Goal: Task Accomplishment & Management: Complete application form

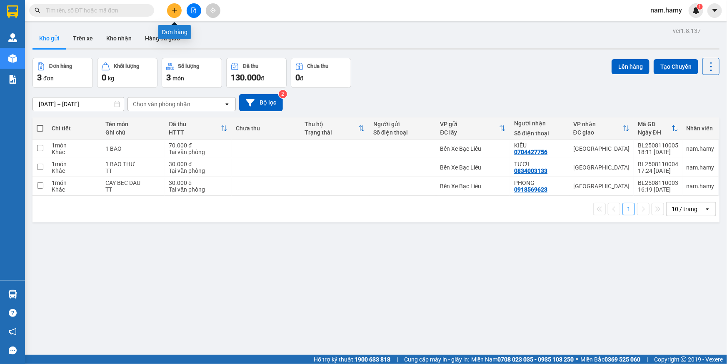
click at [176, 8] on icon "plus" at bounding box center [175, 11] width 6 height 6
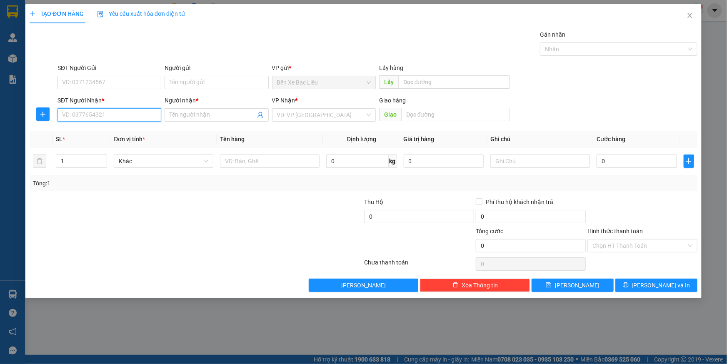
click at [148, 111] on input "SĐT Người Nhận *" at bounding box center [110, 114] width 104 height 13
type input "0"
type input "0908778068"
click at [140, 134] on div "0908778068 - TRUNG TÍN" at bounding box center [110, 131] width 94 height 9
type input "TRUNG TÍN"
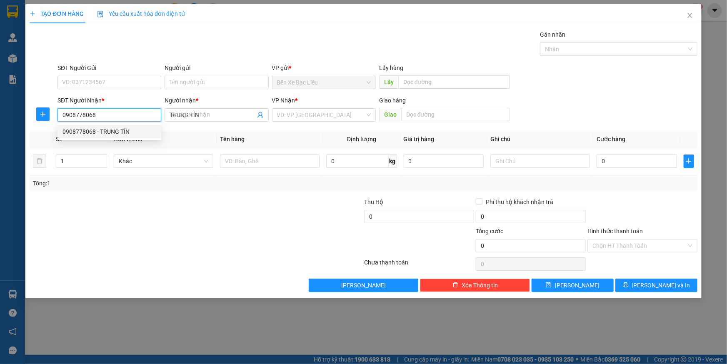
type input "100.000"
type input "0908778068"
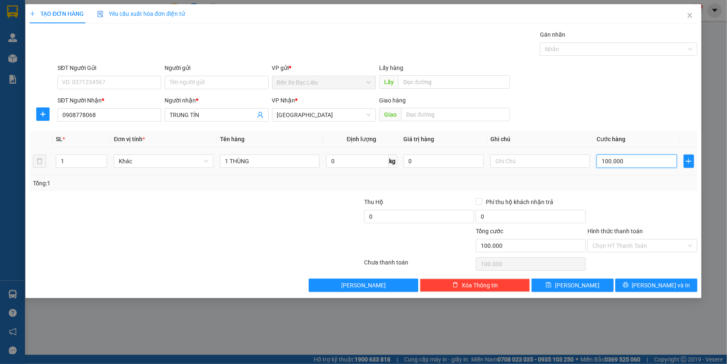
click at [629, 162] on input "100.000" at bounding box center [637, 161] width 80 height 13
type input "0"
click at [600, 162] on input "0" at bounding box center [637, 161] width 80 height 13
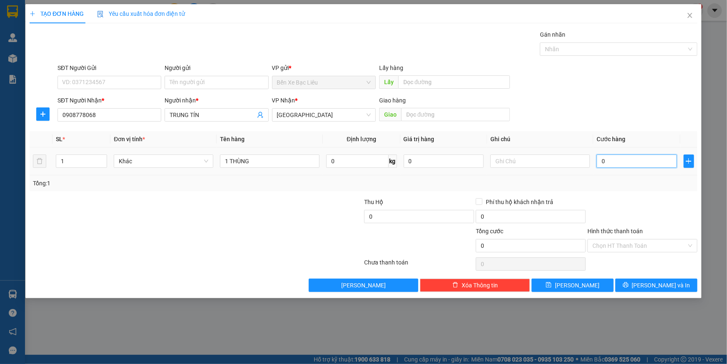
type input "40"
type input "40.000"
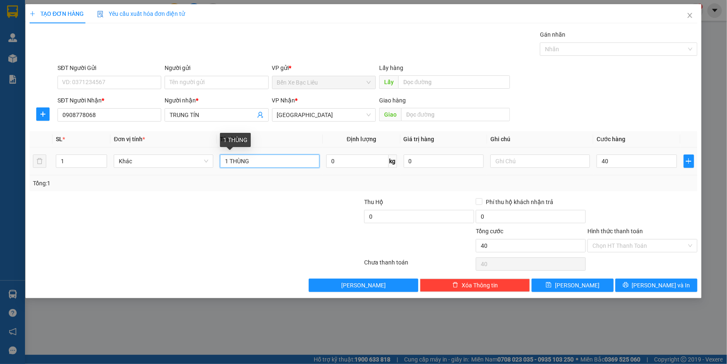
type input "40.000"
click at [288, 163] on input "1 THÙNG" at bounding box center [270, 161] width 100 height 13
type input "1 BAO"
click at [635, 244] on input "Hình thức thanh toán" at bounding box center [640, 246] width 94 height 13
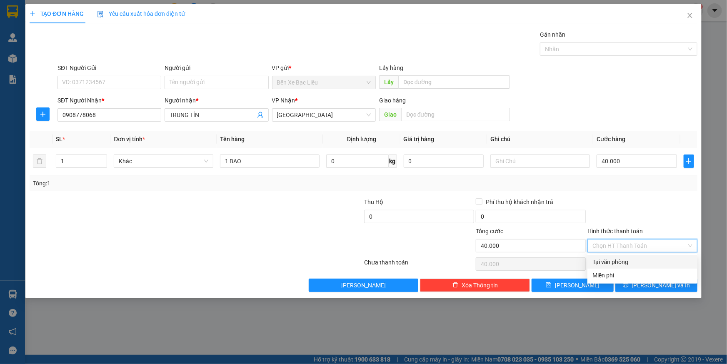
click at [640, 260] on div "Tại văn phòng" at bounding box center [643, 262] width 100 height 9
type input "0"
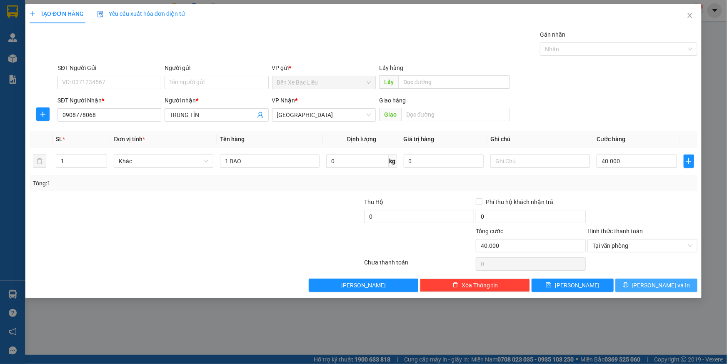
click at [655, 284] on span "[PERSON_NAME] và In" at bounding box center [661, 285] width 58 height 9
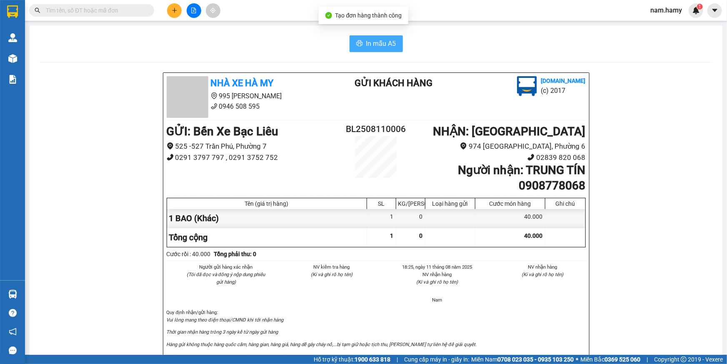
click at [368, 45] on span "In mẫu A5" at bounding box center [381, 43] width 30 height 10
click at [368, 38] on span "In mẫu A5" at bounding box center [381, 43] width 30 height 10
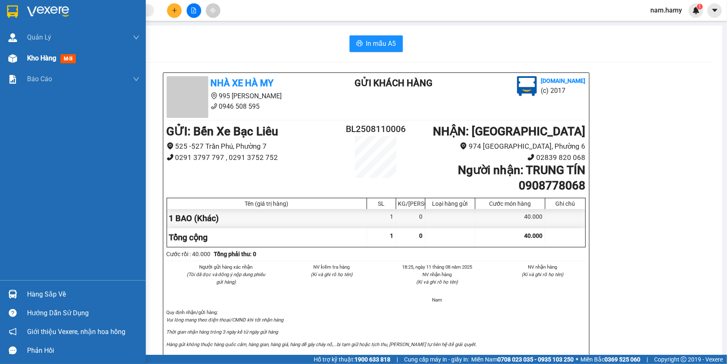
click at [39, 55] on span "Kho hàng" at bounding box center [41, 58] width 29 height 8
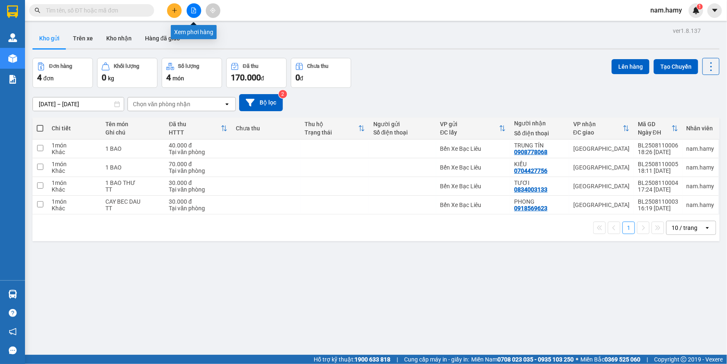
click at [195, 11] on icon "file-add" at bounding box center [194, 11] width 5 height 6
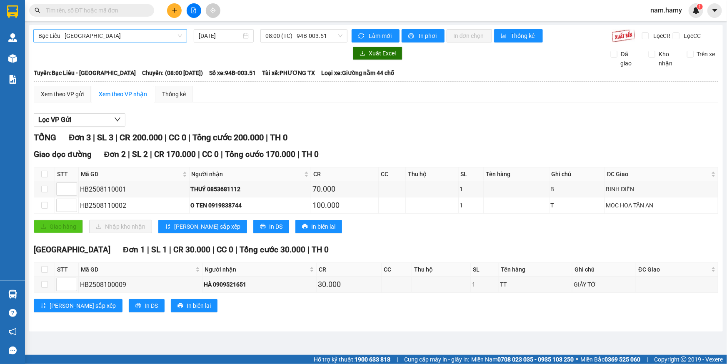
click at [120, 32] on span "Bạc Liêu - [GEOGRAPHIC_DATA]" at bounding box center [110, 36] width 144 height 13
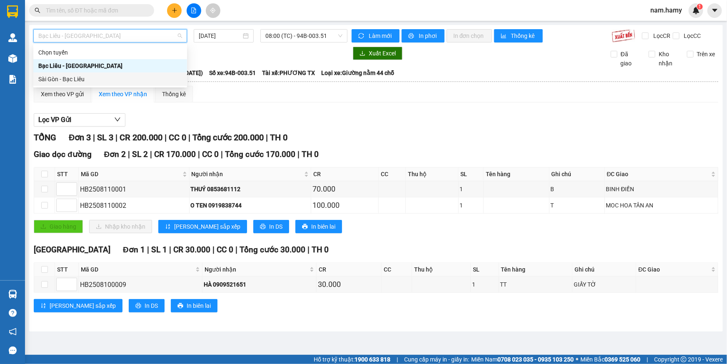
click at [121, 77] on div "Sài Gòn - Bạc Liêu" at bounding box center [110, 79] width 144 height 9
type input "[DATE]"
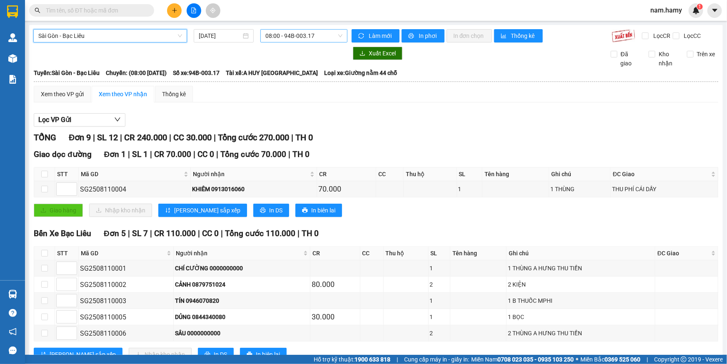
click at [297, 35] on span "08:00 - 94B-003.17" at bounding box center [303, 36] width 77 height 13
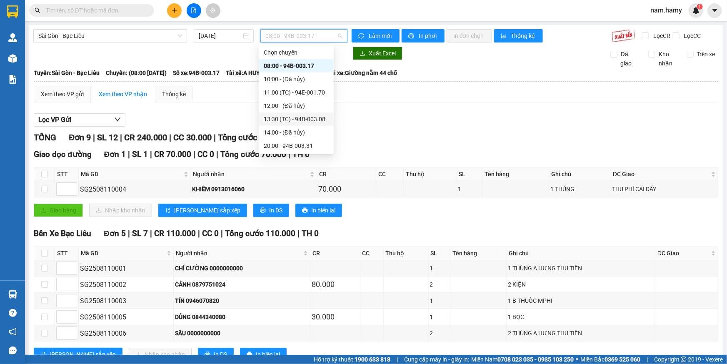
click at [298, 116] on div "13:30 (TC) - 94B-003.08" at bounding box center [296, 119] width 65 height 9
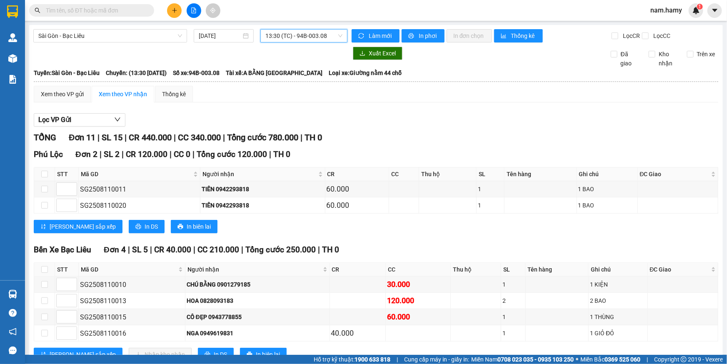
scroll to position [75, 0]
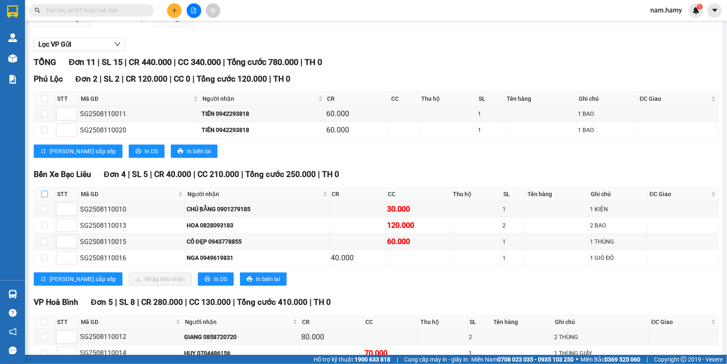
click at [44, 194] on input "checkbox" at bounding box center [44, 194] width 7 height 7
checkbox input "true"
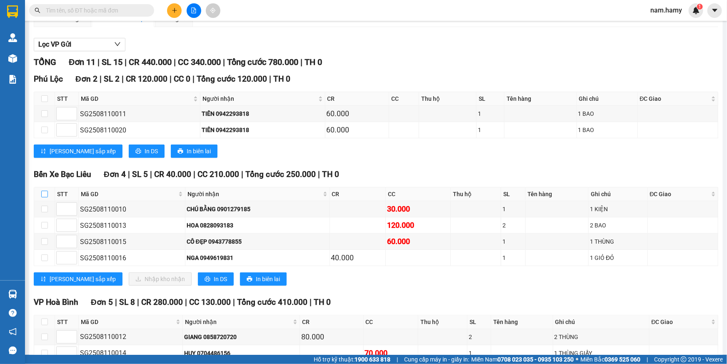
checkbox input "true"
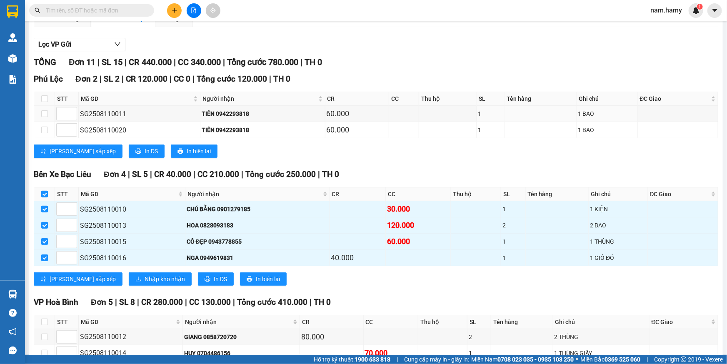
scroll to position [0, 0]
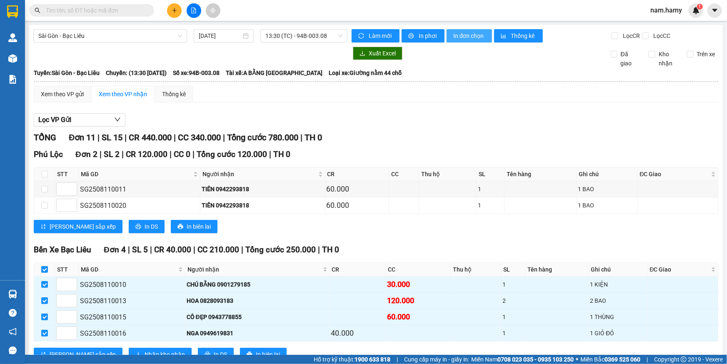
click at [479, 34] on span "In đơn chọn" at bounding box center [469, 35] width 32 height 9
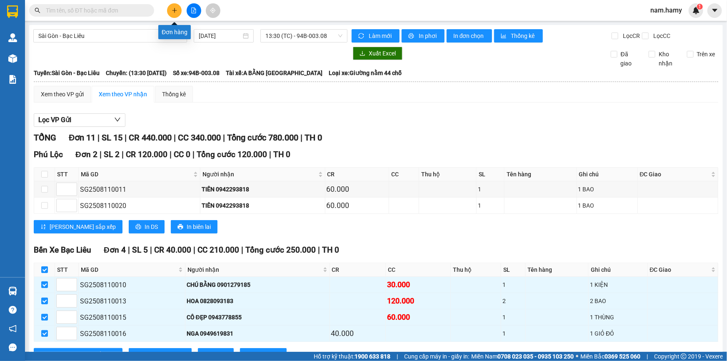
click at [178, 6] on button at bounding box center [174, 10] width 15 height 15
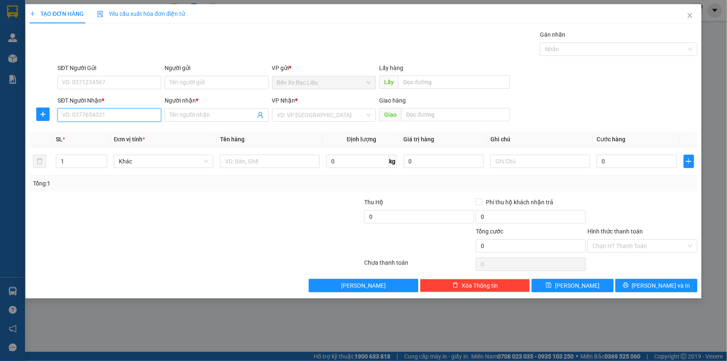
click at [129, 115] on input "SĐT Người Nhận *" at bounding box center [110, 114] width 104 height 13
click at [142, 128] on div "0978790131 - [PERSON_NAME]" at bounding box center [110, 131] width 94 height 9
type input "0978790131"
type input "[PERSON_NAME]"
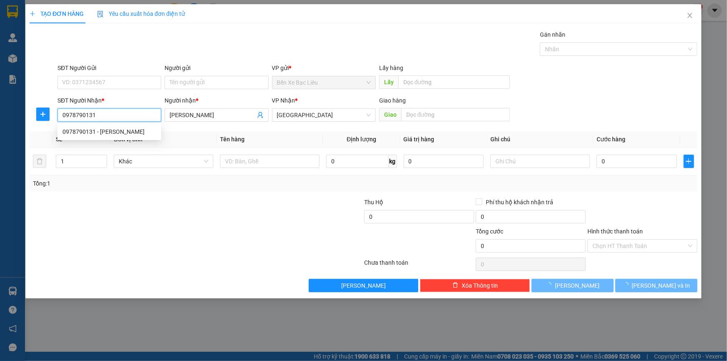
type input "170.000"
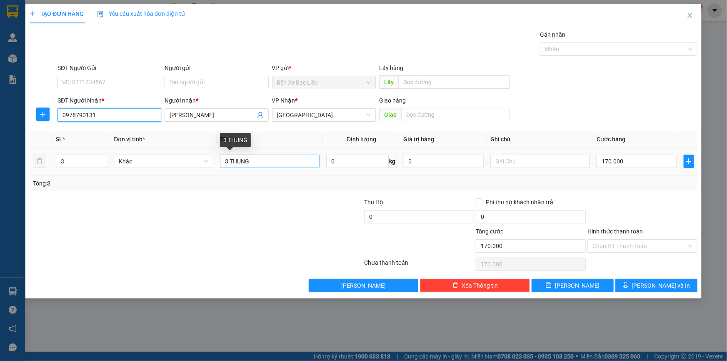
type input "0978790131"
click at [228, 162] on input "3 THUNG" at bounding box center [270, 161] width 100 height 13
type input "5 THUNG"
click at [73, 161] on input "3" at bounding box center [81, 161] width 50 height 13
type input "7"
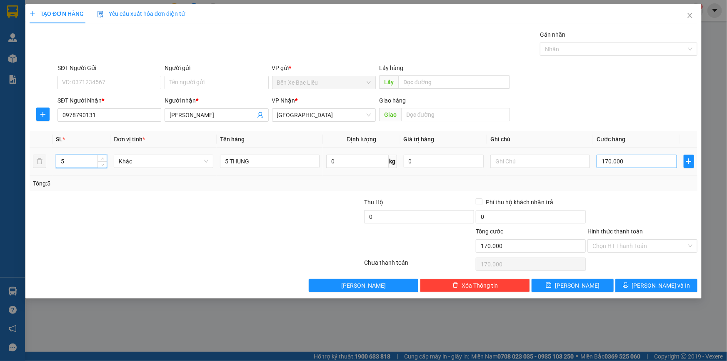
type input "5"
click at [643, 166] on input "170.000" at bounding box center [637, 161] width 80 height 13
type input "0"
click at [601, 160] on input "0" at bounding box center [637, 161] width 80 height 13
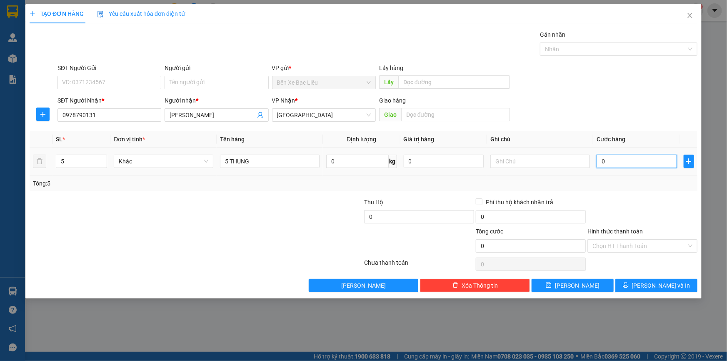
type input "20"
type input "250"
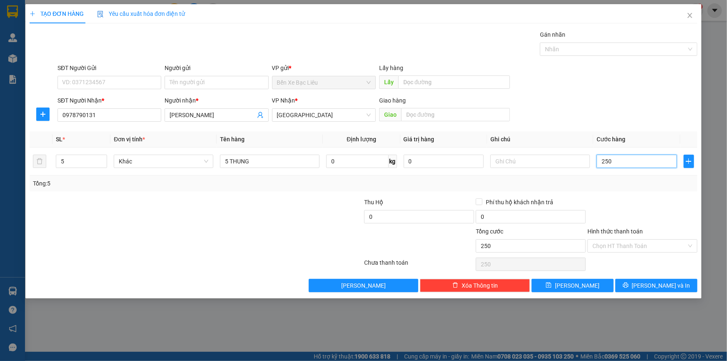
type input "250"
type input "250.000"
click at [671, 208] on div at bounding box center [643, 212] width 112 height 29
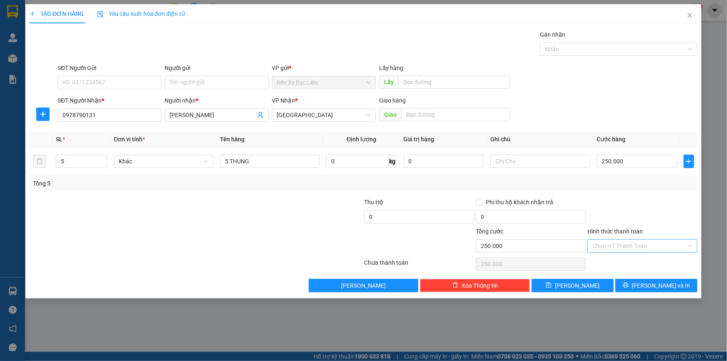
click at [648, 242] on input "Hình thức thanh toán" at bounding box center [640, 246] width 94 height 13
click at [653, 259] on div "Tại văn phòng" at bounding box center [643, 262] width 100 height 9
type input "0"
click at [665, 287] on span "[PERSON_NAME] và In" at bounding box center [661, 285] width 58 height 9
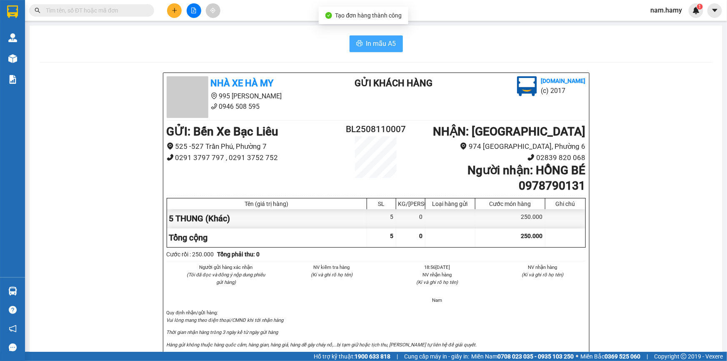
click at [375, 45] on span "In mẫu A5" at bounding box center [381, 43] width 30 height 10
click at [361, 33] on div "In mẫu A5 Nhà Xe Hà My 995 Tạ Quang Bửu 0946 508 595 Gửi khách hàng [DOMAIN_NAM…" at bounding box center [376, 353] width 693 height 657
click at [366, 44] on span "In mẫu A5" at bounding box center [381, 43] width 30 height 10
click at [182, 45] on div "In mẫu A5" at bounding box center [376, 43] width 673 height 17
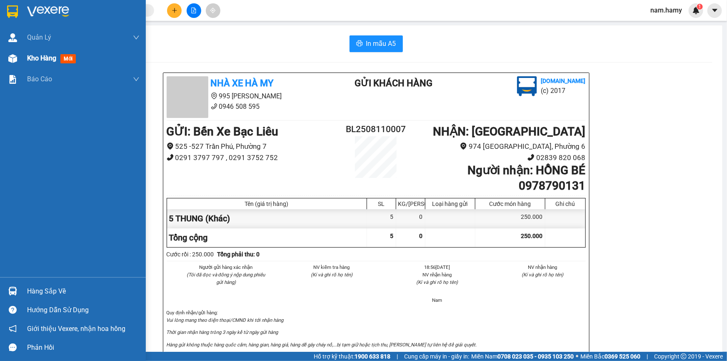
click at [21, 58] on div "Kho hàng mới" at bounding box center [73, 58] width 146 height 21
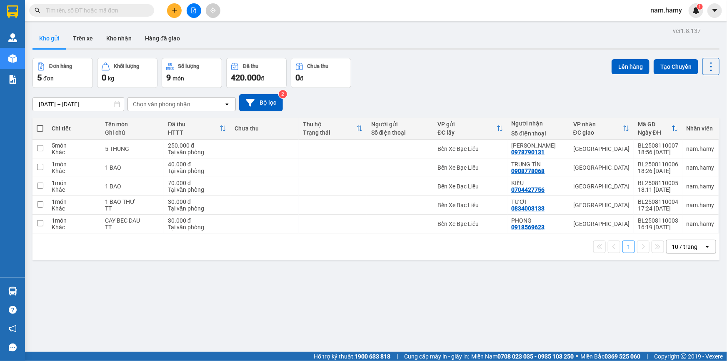
click at [400, 57] on div "ver 1.8.137 Kho gửi Trên xe Kho nhận Hàng đã giao Đơn hàng 5 đơn Khối lượng 0 k…" at bounding box center [376, 205] width 694 height 361
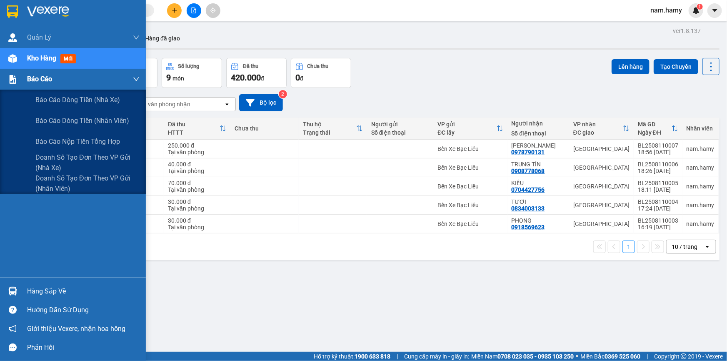
click at [17, 88] on div "Báo cáo" at bounding box center [73, 79] width 146 height 21
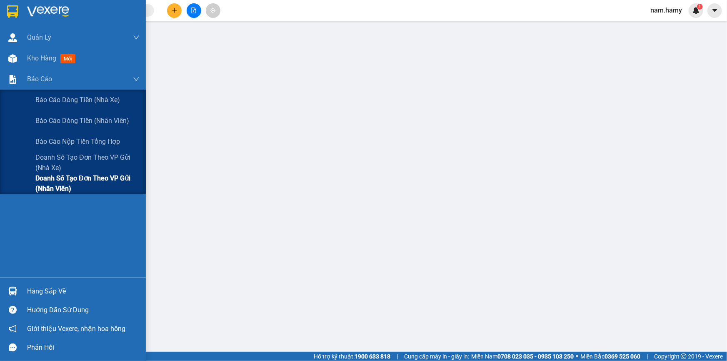
click at [78, 175] on span "Doanh số tạo đơn theo VP gửi (nhân viên)" at bounding box center [87, 183] width 104 height 21
